Goal: Task Accomplishment & Management: Use online tool/utility

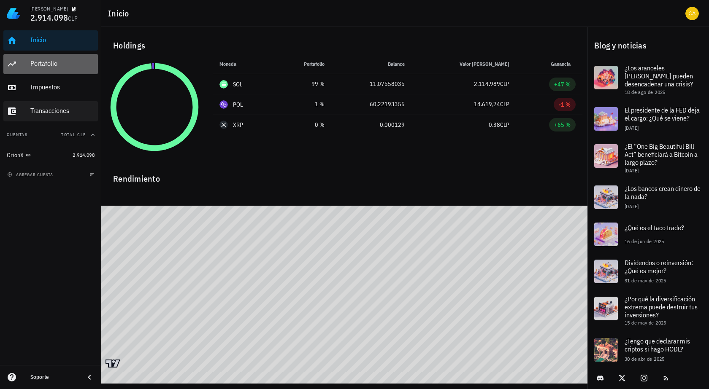
drag, startPoint x: 80, startPoint y: 59, endPoint x: 68, endPoint y: 110, distance: 52.4
click at [81, 59] on div "Portafolio" at bounding box center [62, 63] width 64 height 19
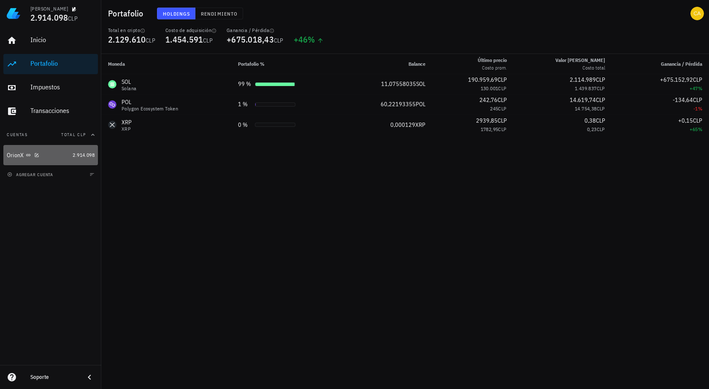
click at [51, 159] on div "OrionX" at bounding box center [38, 155] width 62 height 8
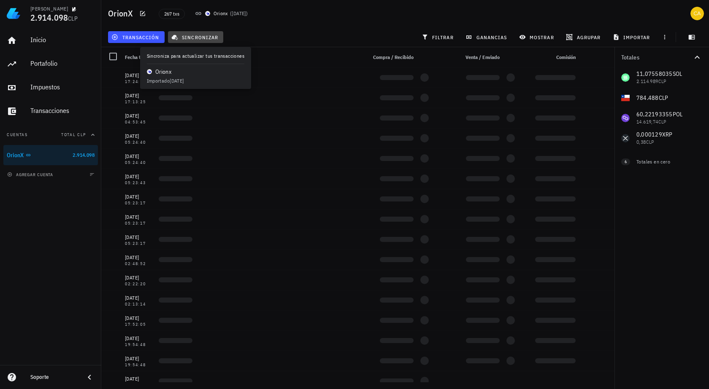
click at [205, 36] on span "sincronizar" at bounding box center [195, 37] width 45 height 7
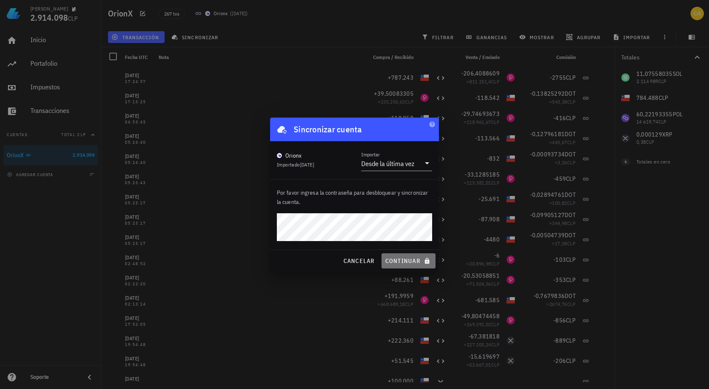
click at [398, 259] on span "continuar" at bounding box center [408, 261] width 47 height 8
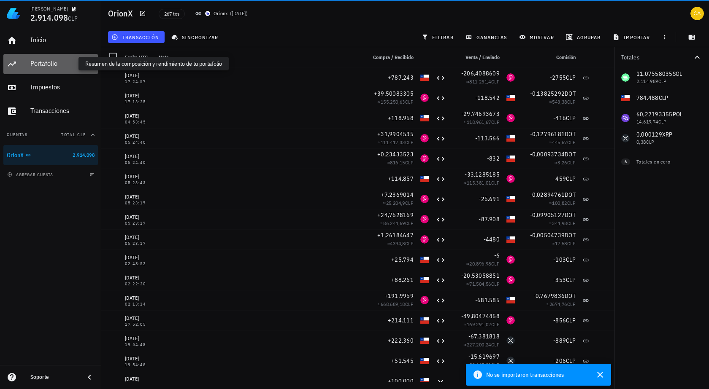
click at [65, 62] on div "Portafolio" at bounding box center [62, 63] width 64 height 8
